Goal: Browse casually

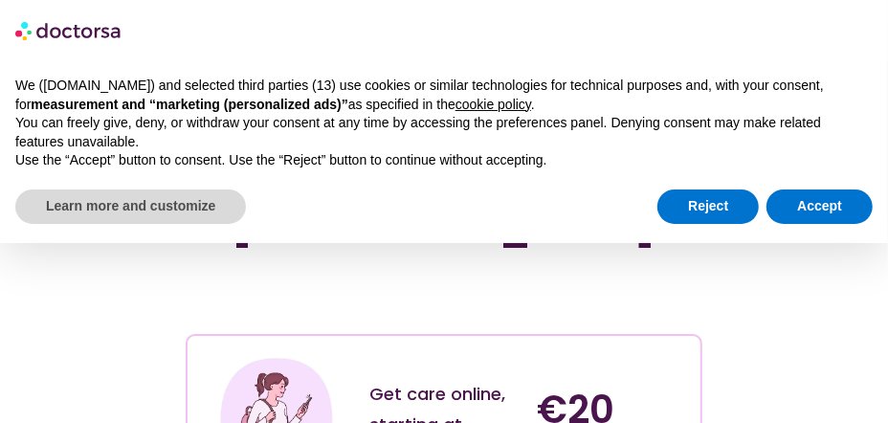
scroll to position [38, 0]
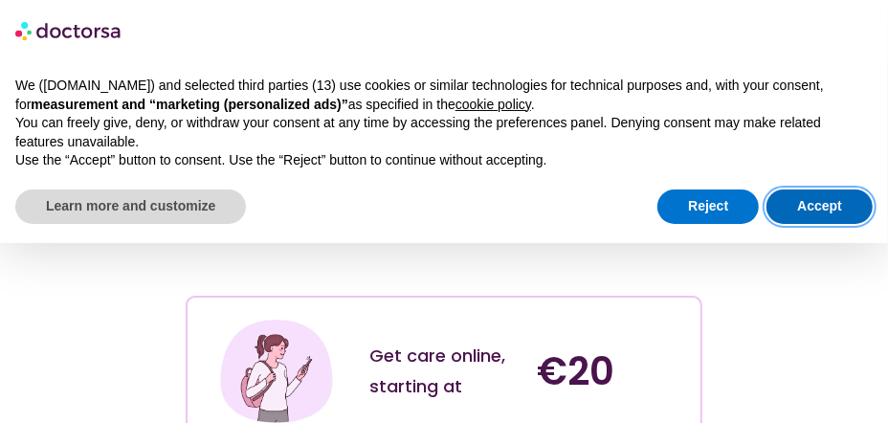
click at [803, 204] on button "Accept" at bounding box center [820, 207] width 106 height 34
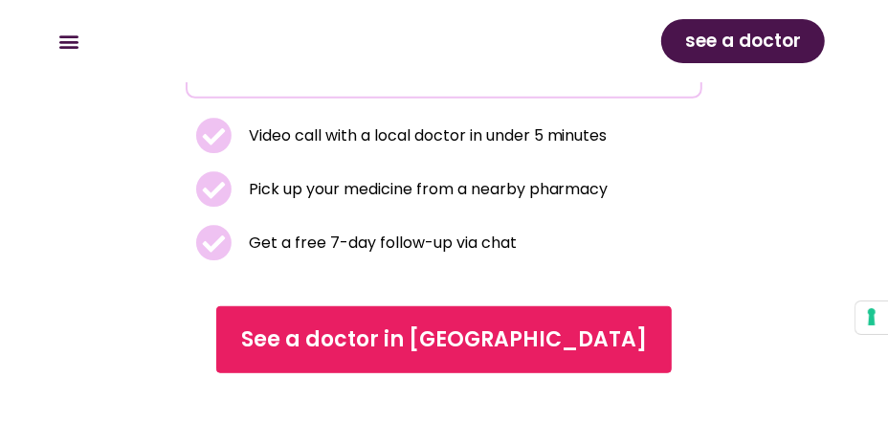
scroll to position [383, 0]
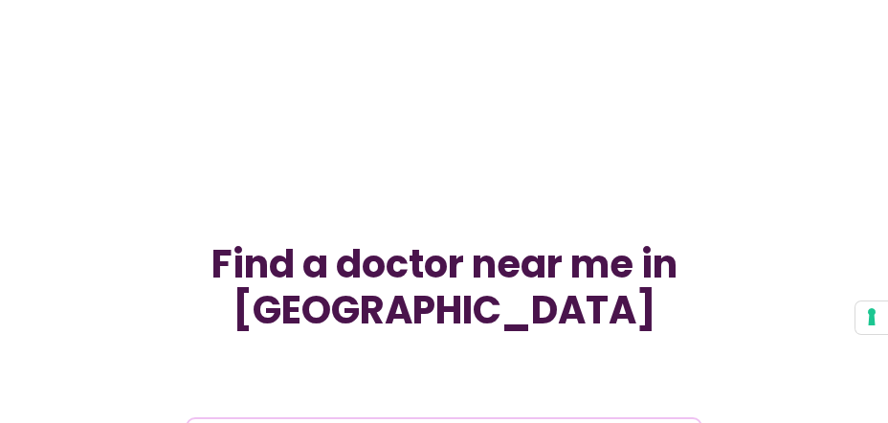
scroll to position [465, 0]
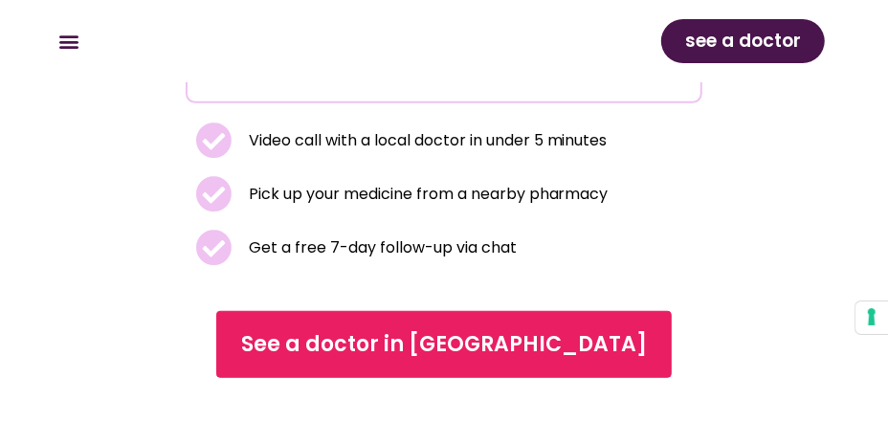
click at [843, 29] on div "How it works What we treat Online doctor Prices How it works What we treat Onli…" at bounding box center [444, 41] width 800 height 82
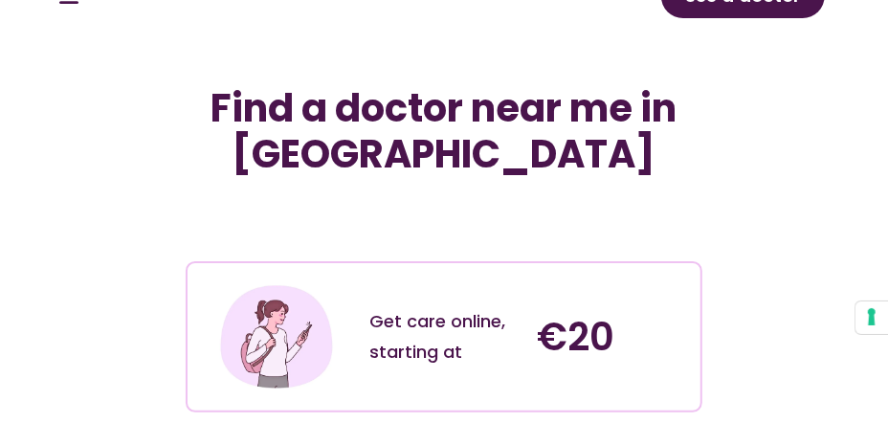
scroll to position [0, 0]
